Goal: Entertainment & Leisure: Consume media (video, audio)

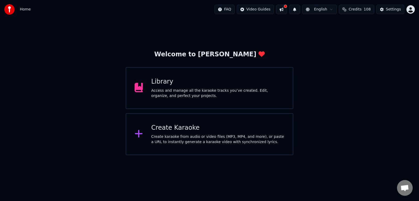
click at [177, 83] on div "Library" at bounding box center [217, 82] width 133 height 8
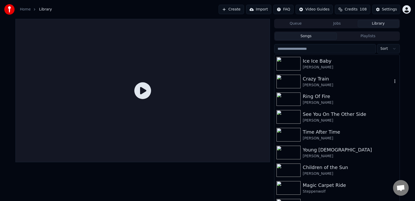
click at [312, 83] on div "[PERSON_NAME]" at bounding box center [347, 85] width 89 height 5
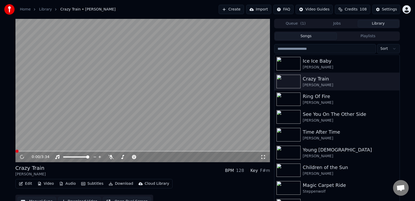
click at [265, 158] on icon at bounding box center [263, 157] width 5 height 4
click at [22, 157] on icon at bounding box center [26, 157] width 12 height 4
click at [15, 152] on span at bounding box center [16, 151] width 3 height 3
click at [325, 68] on div "[PERSON_NAME]" at bounding box center [347, 67] width 89 height 5
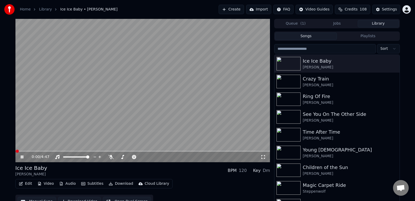
click at [264, 159] on icon at bounding box center [263, 157] width 5 height 4
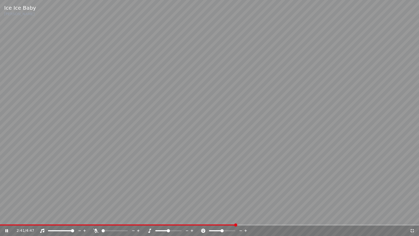
click at [8, 201] on icon at bounding box center [10, 230] width 12 height 4
click at [413, 201] on icon at bounding box center [412, 231] width 4 height 4
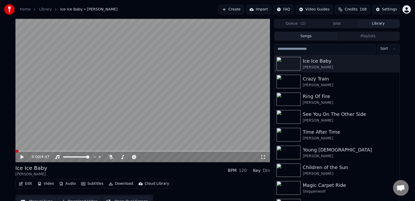
click at [15, 152] on span at bounding box center [15, 151] width 0 height 1
click at [23, 158] on icon at bounding box center [26, 157] width 12 height 4
click at [263, 157] on icon at bounding box center [263, 157] width 5 height 4
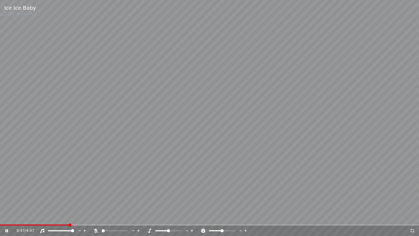
click at [43, 201] on div "0:47 / 4:47" at bounding box center [209, 230] width 419 height 10
click at [43, 201] on span at bounding box center [35, 224] width 70 height 1
click at [0, 201] on span at bounding box center [0, 224] width 0 height 1
click at [9, 201] on icon at bounding box center [10, 230] width 12 height 4
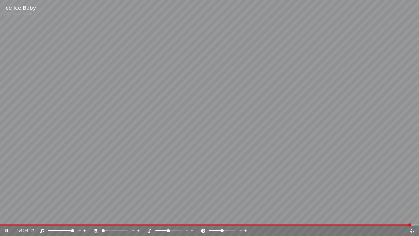
click at [8, 201] on icon at bounding box center [10, 230] width 12 height 4
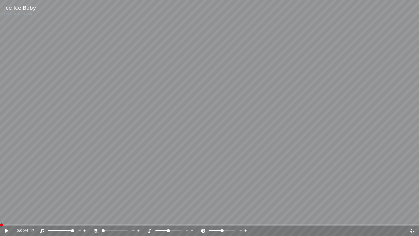
click at [0, 201] on span at bounding box center [1, 224] width 3 height 3
click at [8, 201] on icon at bounding box center [10, 230] width 12 height 4
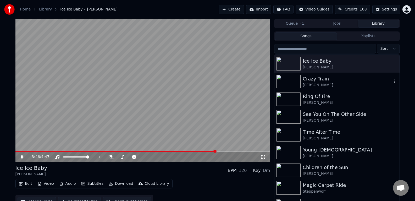
click at [319, 80] on div "Crazy Train" at bounding box center [347, 78] width 89 height 7
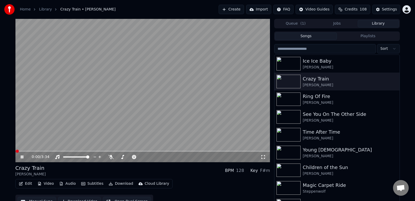
click at [262, 158] on icon at bounding box center [263, 157] width 5 height 4
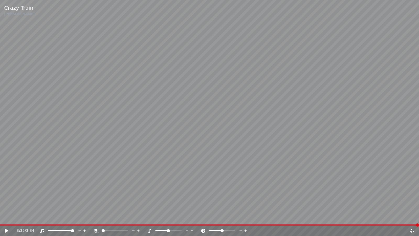
click at [7, 201] on icon at bounding box center [10, 230] width 12 height 4
click at [7, 201] on icon at bounding box center [7, 230] width 3 height 3
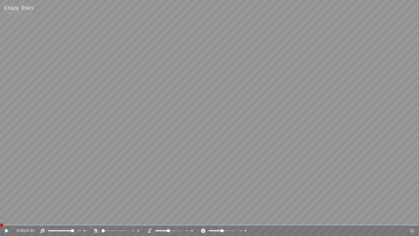
click at [0, 201] on span at bounding box center [1, 224] width 3 height 3
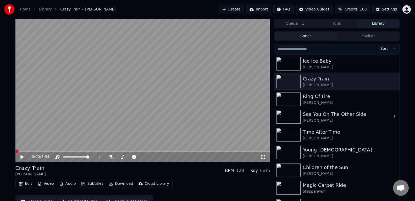
click at [325, 114] on div "See You On The Other Side" at bounding box center [347, 114] width 89 height 7
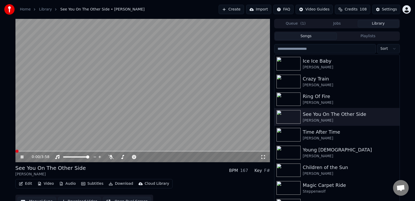
click at [264, 158] on icon at bounding box center [263, 157] width 5 height 4
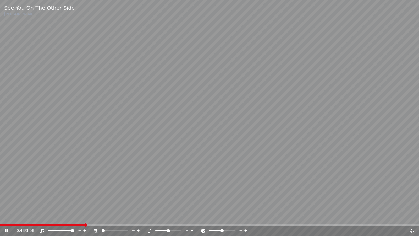
drag, startPoint x: 83, startPoint y: 225, endPoint x: 21, endPoint y: 220, distance: 61.5
click at [21, 201] on div "See You On The Other Side OZZY OSBOURNE 0:48 / 3:58" at bounding box center [209, 118] width 419 height 236
click at [3, 201] on span at bounding box center [4, 224] width 3 height 3
click at [7, 201] on icon at bounding box center [10, 230] width 12 height 4
click at [0, 201] on span at bounding box center [1, 224] width 3 height 3
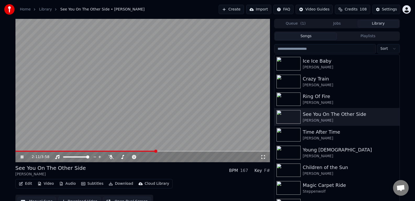
click at [24, 157] on icon at bounding box center [26, 157] width 12 height 4
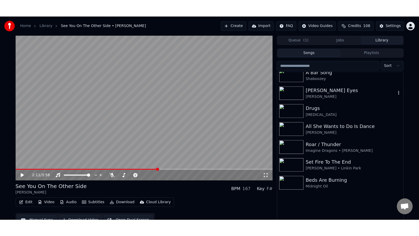
scroll to position [152, 0]
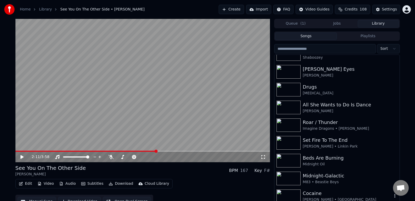
click at [319, 190] on div "Cocaine" at bounding box center [347, 193] width 89 height 7
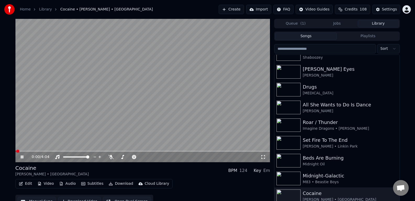
click at [265, 158] on icon at bounding box center [263, 157] width 4 height 4
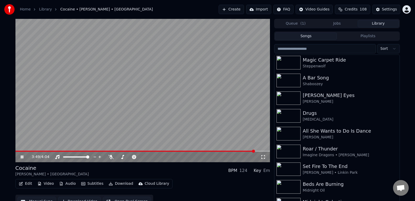
scroll to position [131, 0]
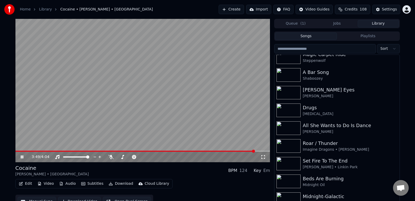
drag, startPoint x: 19, startPoint y: 156, endPoint x: 24, endPoint y: 158, distance: 5.1
click at [24, 158] on div "3:49 / 4:04" at bounding box center [143, 156] width 251 height 5
click at [24, 158] on icon at bounding box center [26, 157] width 12 height 4
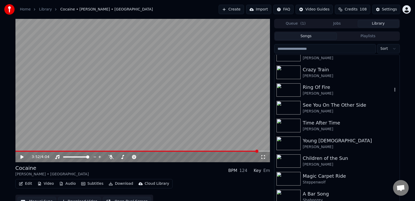
scroll to position [0, 0]
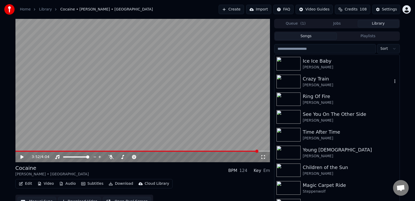
click at [318, 78] on div "Crazy Train" at bounding box center [347, 78] width 89 height 7
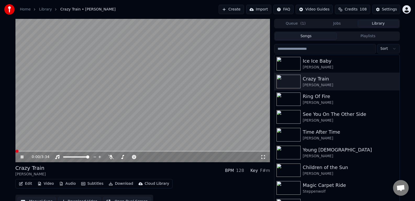
click at [262, 156] on icon at bounding box center [263, 157] width 5 height 4
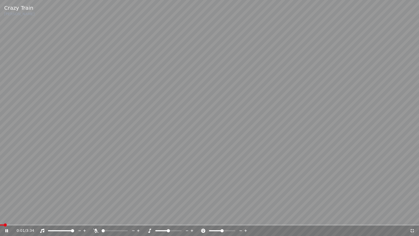
click at [7, 201] on icon at bounding box center [7, 230] width 3 height 3
click at [0, 201] on span at bounding box center [1, 224] width 3 height 3
click at [9, 201] on icon at bounding box center [10, 230] width 12 height 4
click at [8, 201] on icon at bounding box center [10, 230] width 12 height 4
click at [0, 201] on span at bounding box center [1, 224] width 3 height 3
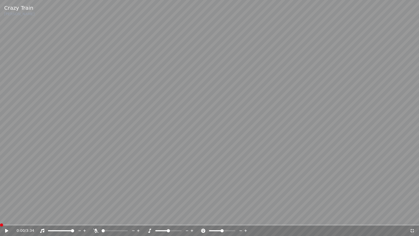
click at [0, 201] on span at bounding box center [1, 224] width 3 height 3
click at [8, 201] on icon at bounding box center [10, 230] width 12 height 4
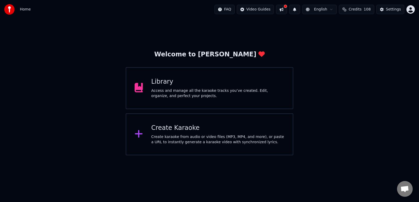
click at [198, 89] on div "Access and manage all the karaoke tracks you’ve created. Edit, organize, and pe…" at bounding box center [217, 93] width 133 height 10
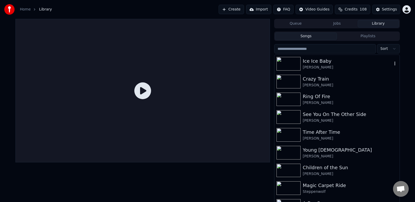
click at [319, 63] on div "Ice Ice Baby" at bounding box center [347, 60] width 89 height 7
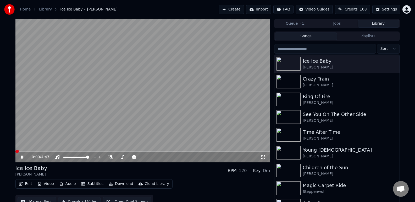
click at [265, 158] on icon at bounding box center [263, 157] width 4 height 4
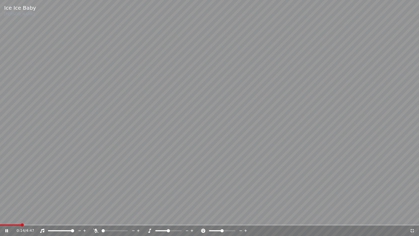
click at [6, 201] on icon at bounding box center [7, 230] width 3 height 3
click at [0, 201] on span at bounding box center [1, 224] width 3 height 3
click at [2, 201] on div "0:00 / 4:47" at bounding box center [209, 230] width 419 height 10
click at [4, 201] on icon at bounding box center [10, 230] width 12 height 4
click at [8, 201] on div "1:02 / 4:47" at bounding box center [209, 230] width 419 height 10
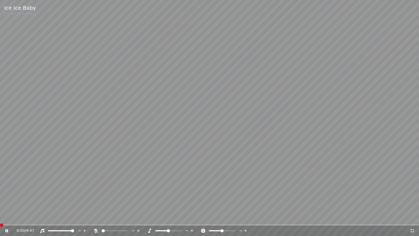
click at [0, 201] on span at bounding box center [1, 224] width 3 height 3
click at [8, 201] on div "0:00 / 4:47" at bounding box center [209, 230] width 415 height 5
click at [7, 201] on icon at bounding box center [10, 230] width 12 height 4
click at [0, 201] on span at bounding box center [1, 224] width 3 height 3
click at [6, 201] on div "0:00 / 4:47" at bounding box center [209, 230] width 419 height 10
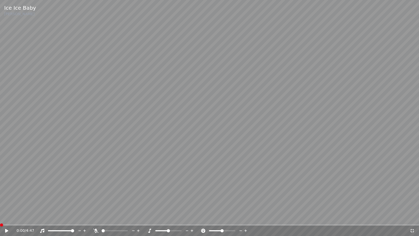
click at [6, 201] on icon at bounding box center [6, 231] width 3 height 4
click at [8, 201] on icon at bounding box center [10, 230] width 12 height 4
click at [0, 201] on span at bounding box center [1, 224] width 3 height 3
click at [5, 201] on icon at bounding box center [10, 230] width 12 height 4
click at [8, 201] on icon at bounding box center [10, 230] width 12 height 4
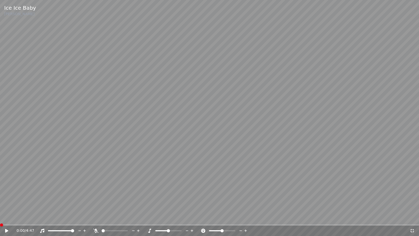
click at [0, 201] on span at bounding box center [1, 224] width 3 height 3
click at [5, 201] on icon at bounding box center [10, 230] width 12 height 4
click at [6, 201] on icon at bounding box center [7, 230] width 3 height 3
click at [0, 201] on span at bounding box center [1, 224] width 3 height 3
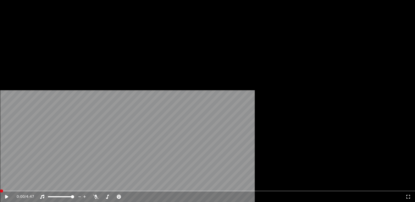
scroll to position [49, 0]
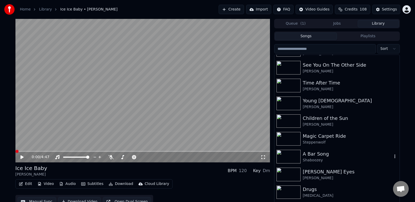
click at [345, 151] on div "A Bar Song" at bounding box center [347, 153] width 89 height 7
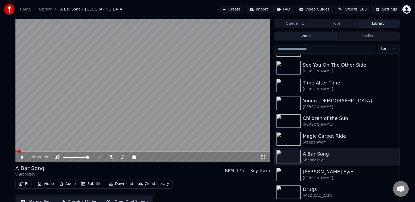
click at [22, 157] on icon at bounding box center [22, 156] width 3 height 3
click at [264, 158] on icon at bounding box center [263, 157] width 5 height 4
click at [313, 102] on div "Young [DEMOGRAPHIC_DATA]" at bounding box center [347, 100] width 89 height 7
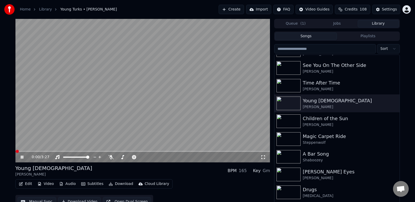
click at [265, 158] on icon at bounding box center [263, 157] width 4 height 4
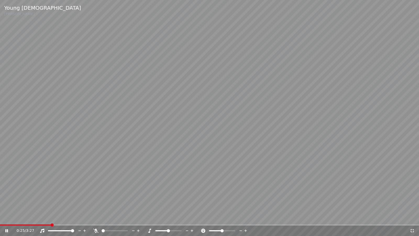
click at [7, 201] on icon at bounding box center [10, 230] width 12 height 4
click at [0, 201] on span at bounding box center [1, 224] width 3 height 3
click at [10, 201] on icon at bounding box center [10, 230] width 12 height 4
click at [0, 201] on span at bounding box center [1, 224] width 3 height 3
click at [8, 201] on icon at bounding box center [10, 230] width 12 height 4
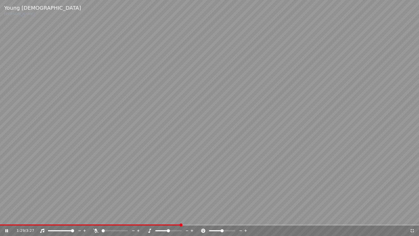
click at [5, 201] on icon at bounding box center [10, 230] width 12 height 4
click at [0, 201] on span at bounding box center [1, 224] width 3 height 3
click at [4, 201] on div "0:00 / 3:27" at bounding box center [209, 230] width 415 height 5
click at [5, 201] on icon at bounding box center [10, 230] width 12 height 4
click at [7, 201] on icon at bounding box center [7, 230] width 3 height 3
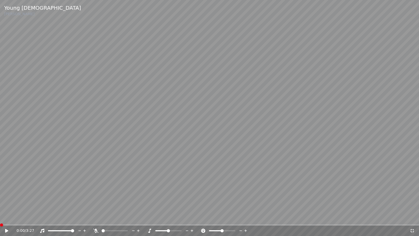
click at [0, 201] on span at bounding box center [1, 224] width 3 height 3
click at [411, 201] on icon at bounding box center [412, 231] width 4 height 4
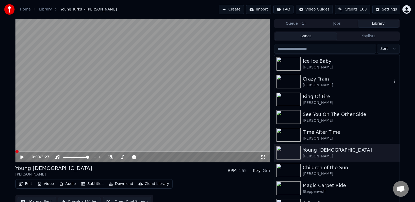
click at [339, 80] on div "Crazy Train" at bounding box center [347, 78] width 89 height 7
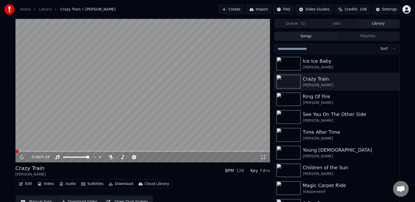
click at [265, 157] on icon at bounding box center [263, 157] width 5 height 4
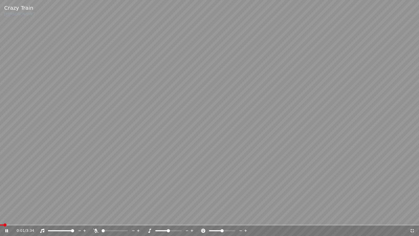
click at [8, 201] on icon at bounding box center [10, 230] width 12 height 4
click at [0, 201] on span at bounding box center [1, 224] width 3 height 3
click at [3, 201] on div "0:00 / 3:34" at bounding box center [209, 230] width 419 height 10
click at [9, 201] on div "0:00 / 3:34" at bounding box center [209, 230] width 419 height 10
click at [9, 201] on div "0:00 / 3:34" at bounding box center [209, 230] width 415 height 5
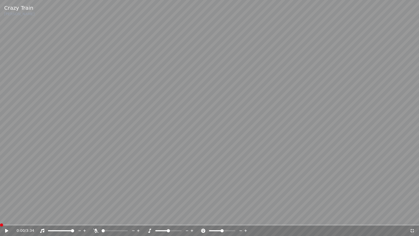
click at [9, 201] on icon at bounding box center [10, 230] width 12 height 4
click at [6, 201] on icon at bounding box center [7, 230] width 3 height 3
click at [0, 201] on span at bounding box center [1, 224] width 3 height 3
click at [6, 201] on icon at bounding box center [6, 231] width 3 height 4
click at [9, 201] on div "1:56 / 3:34" at bounding box center [209, 230] width 419 height 10
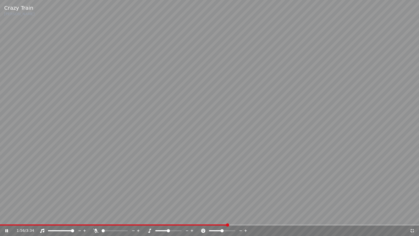
click at [8, 201] on icon at bounding box center [10, 230] width 12 height 4
